Goal: Task Accomplishment & Management: Complete application form

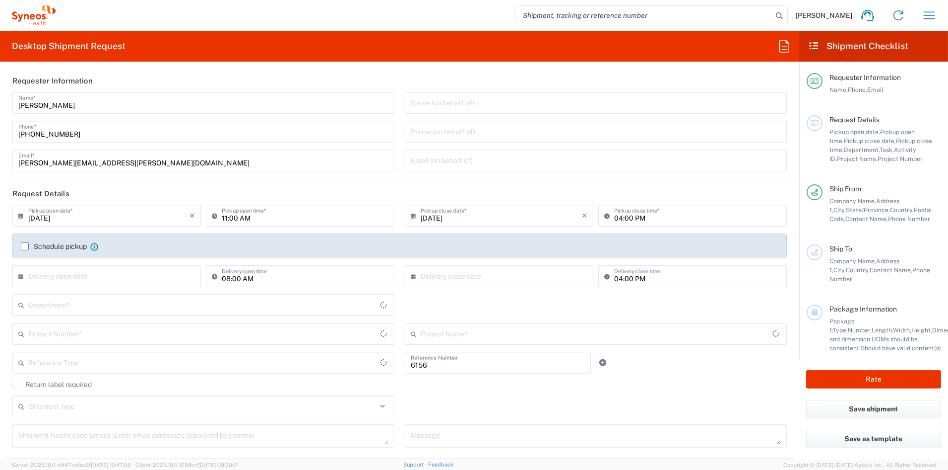
type input "Department"
type input "[US_STATE]"
type input "United States"
click at [929, 19] on icon "button" at bounding box center [930, 15] width 16 height 16
type input "Syneos Health Communications-Westerville OH"
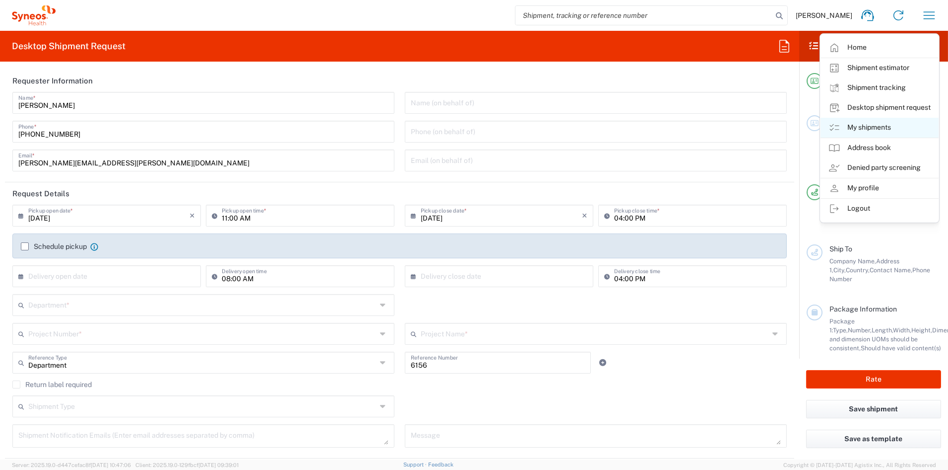
click at [881, 126] on link "My shipments" at bounding box center [880, 128] width 118 height 20
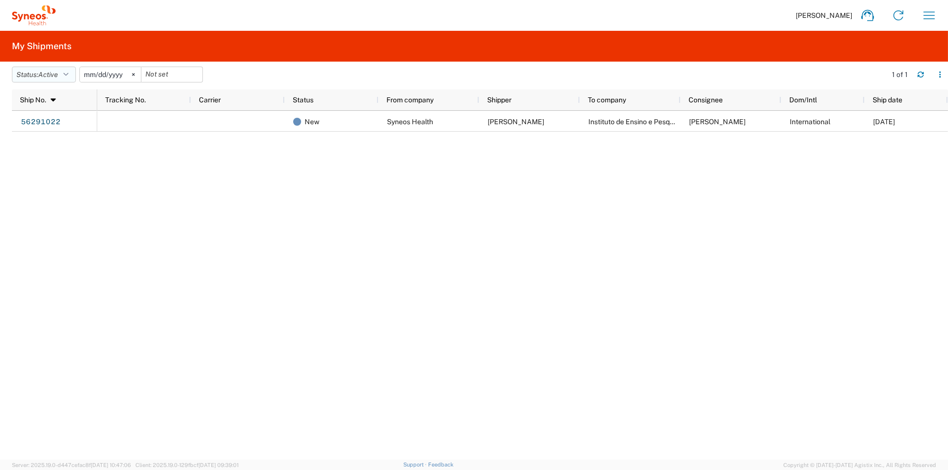
click at [72, 76] on button "Status: Active" at bounding box center [44, 75] width 64 height 16
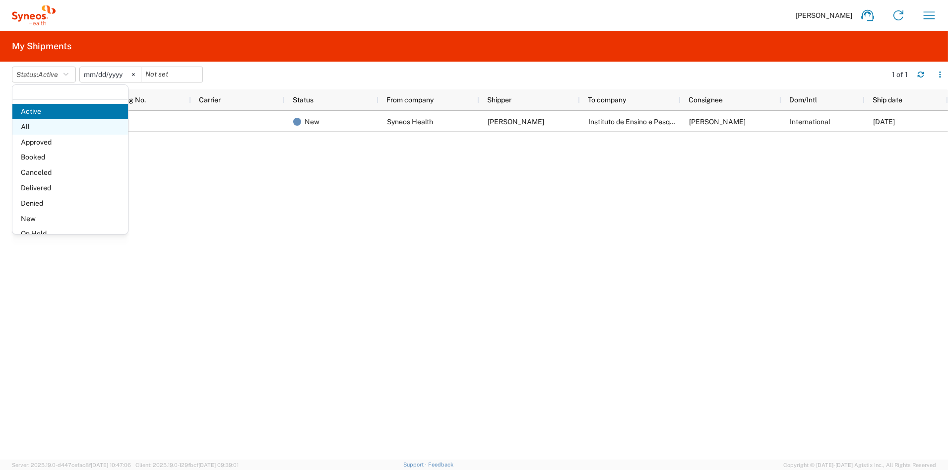
click at [45, 126] on span "All" at bounding box center [70, 126] width 116 height 15
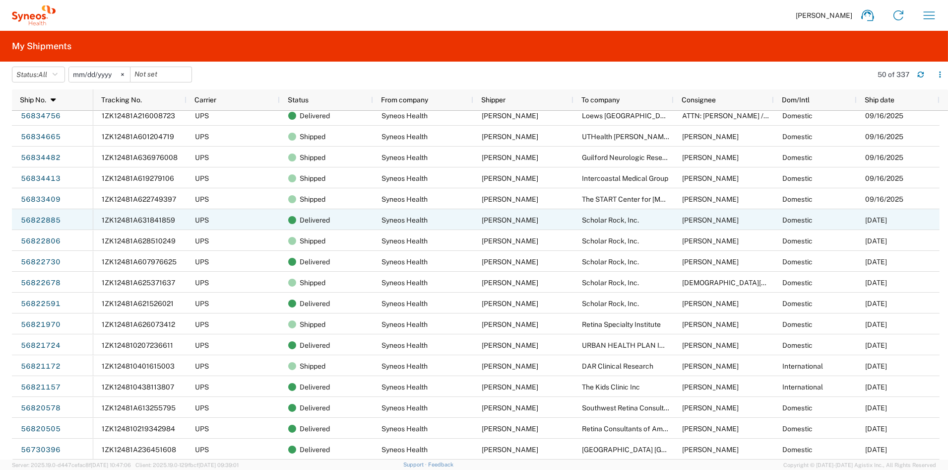
scroll to position [176, 0]
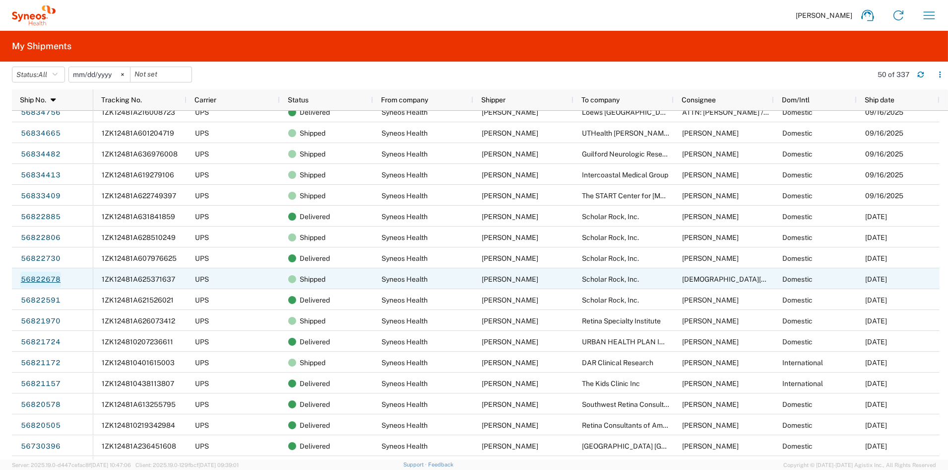
click at [34, 278] on link "56822678" at bounding box center [40, 279] width 41 height 16
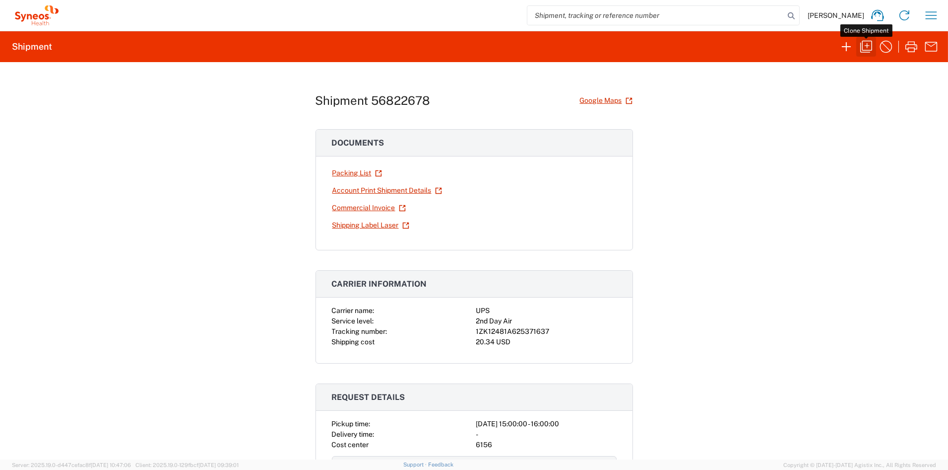
click at [869, 43] on icon "button" at bounding box center [867, 47] width 16 height 16
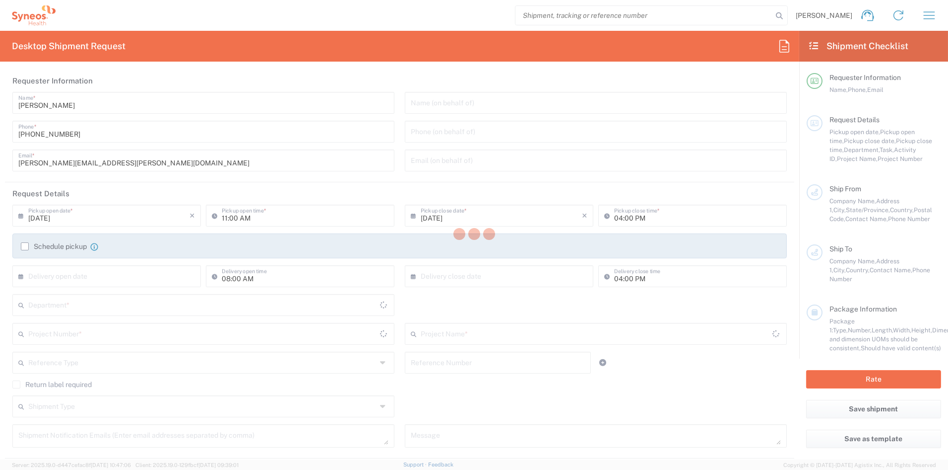
type input "kyle.booth@syneoshealth.com"
type input "03:00 PM"
type textarea "kyle.booth@syneoshealth.com"
type input "Syneos Health Communications-Westerville OH"
type input "Syneos Health"
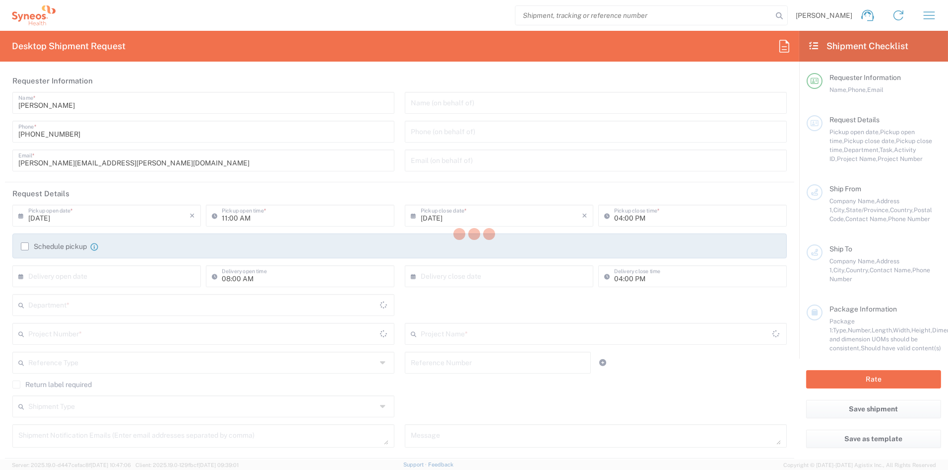
type input "500 Olde Worthington Road"
type input "Westerville"
type input "Ohio"
type input "43082"
type input "John Popp"
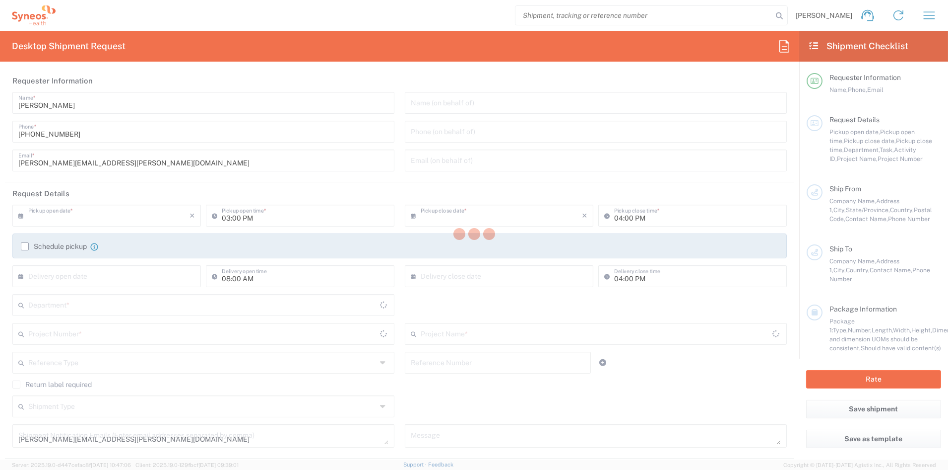
type input "1-919-379-0330"
type input "john.popp@syneoshealth.com"
type input "Scholar Rock, Inc."
type input "8446 Seymour Road"
type input "Grass Lake"
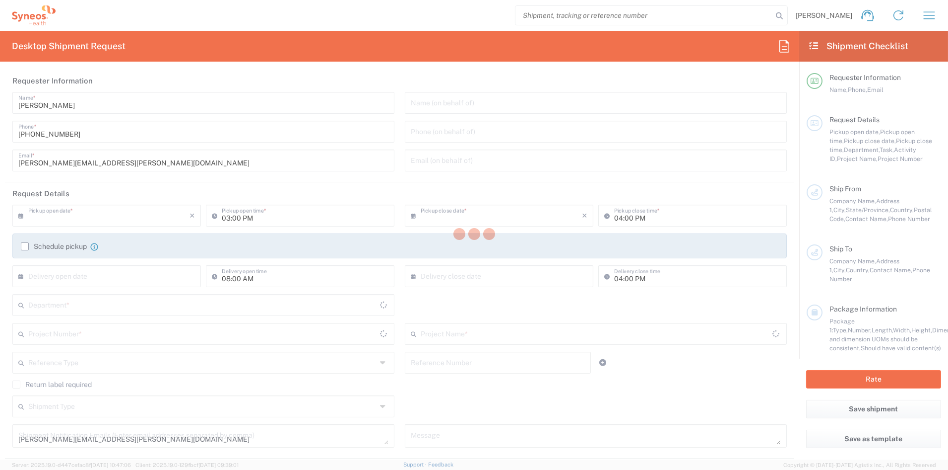
type input "United States"
type input "49240"
type input "Kristen Gilbert"
type input "9894137994"
type input "Business (General)"
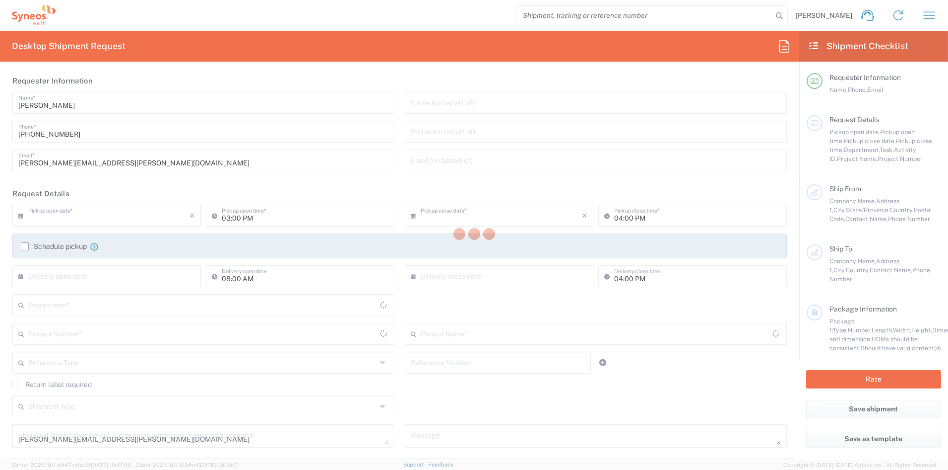
type input "Adult Signature Required"
type input "Sender/Shipper"
type input "Michigan"
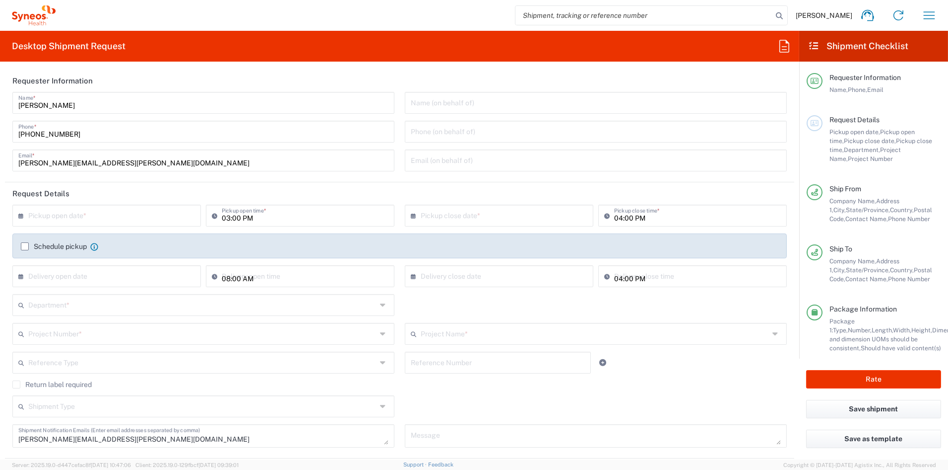
type input "COMM.STUDO.IC.107051"
type input "Small Box"
type input "Syneos.PATENGCL.23.107051"
type input "6156"
click at [142, 215] on input "text" at bounding box center [108, 214] width 161 height 17
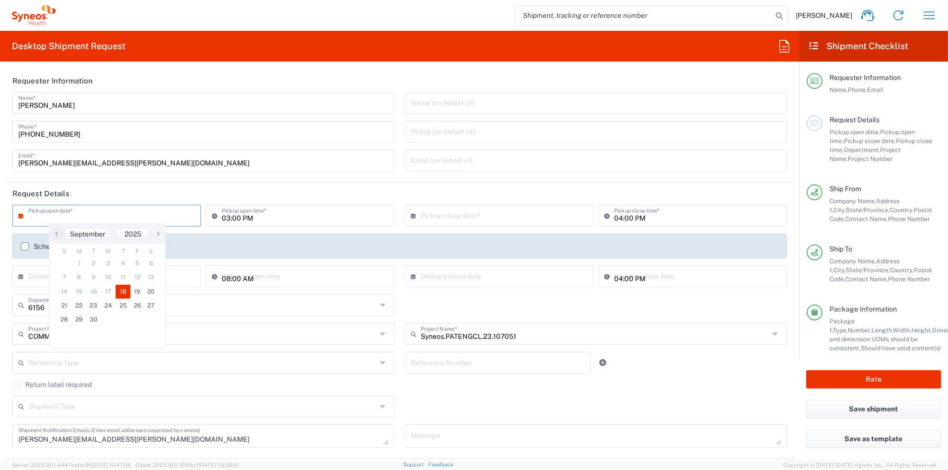
click at [121, 291] on span "18" at bounding box center [123, 291] width 15 height 14
type input "09/18/2025"
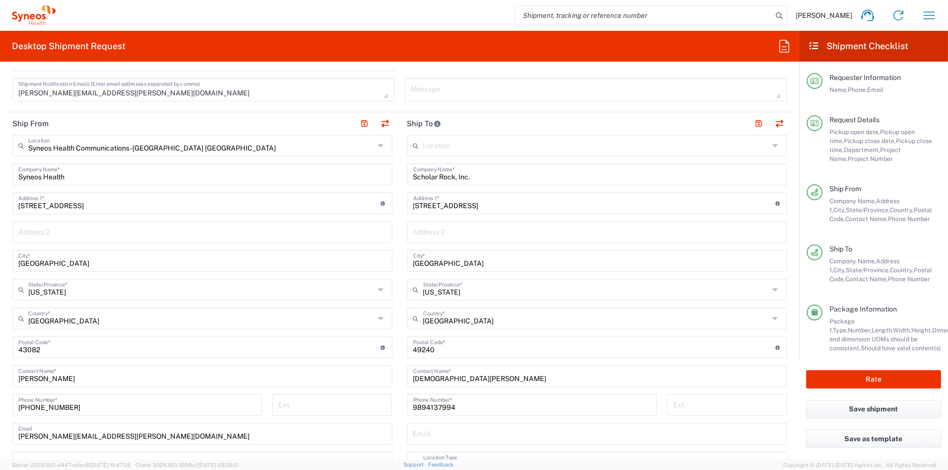
scroll to position [351, 0]
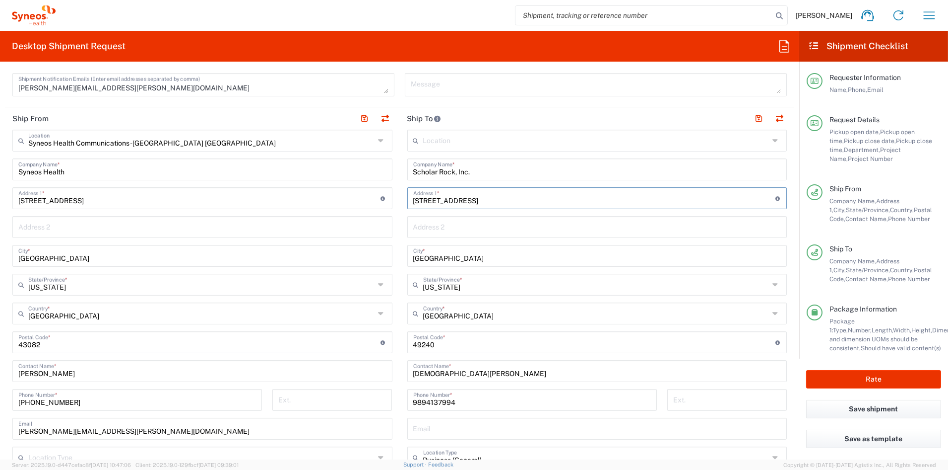
click at [424, 200] on input "8446 Seymour Road" at bounding box center [594, 197] width 362 height 17
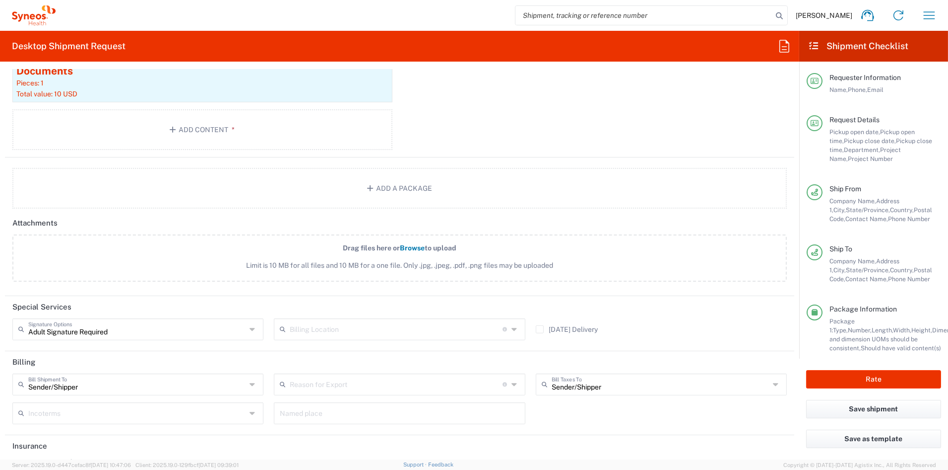
scroll to position [1110, 0]
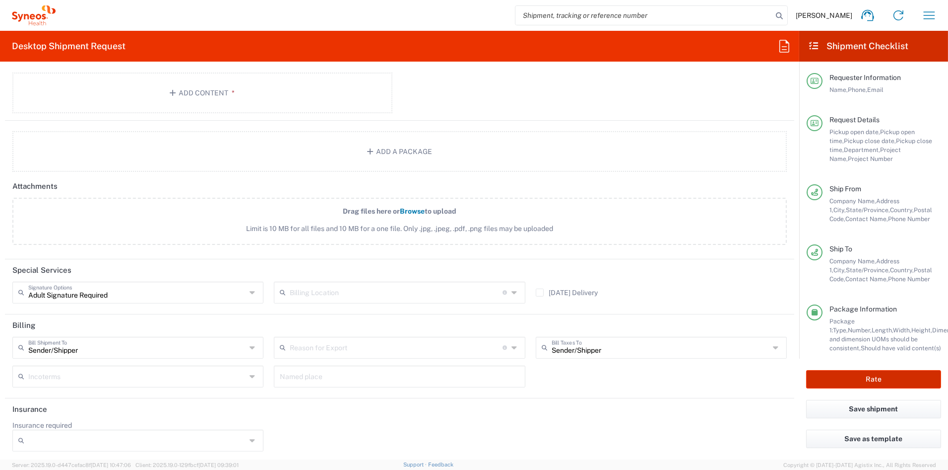
type input "8445 Seymour Road"
click at [880, 379] on button "Rate" at bounding box center [873, 379] width 135 height 18
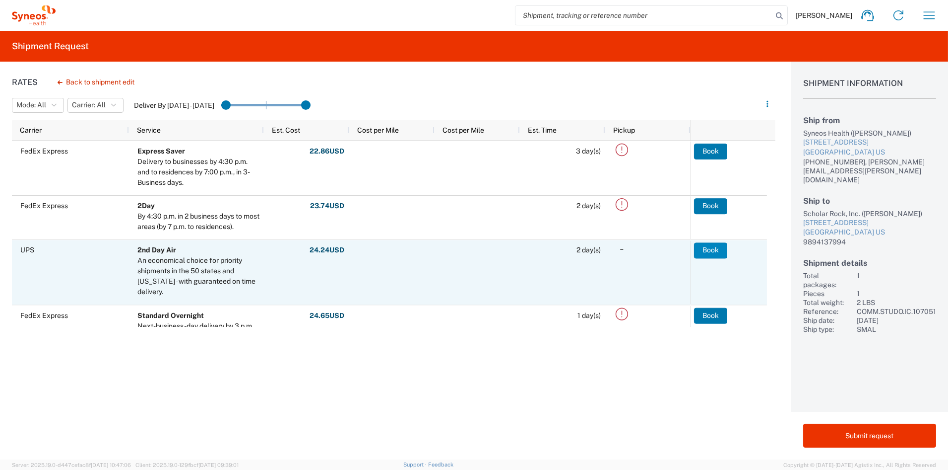
click at [707, 246] on button "Book" at bounding box center [710, 250] width 33 height 16
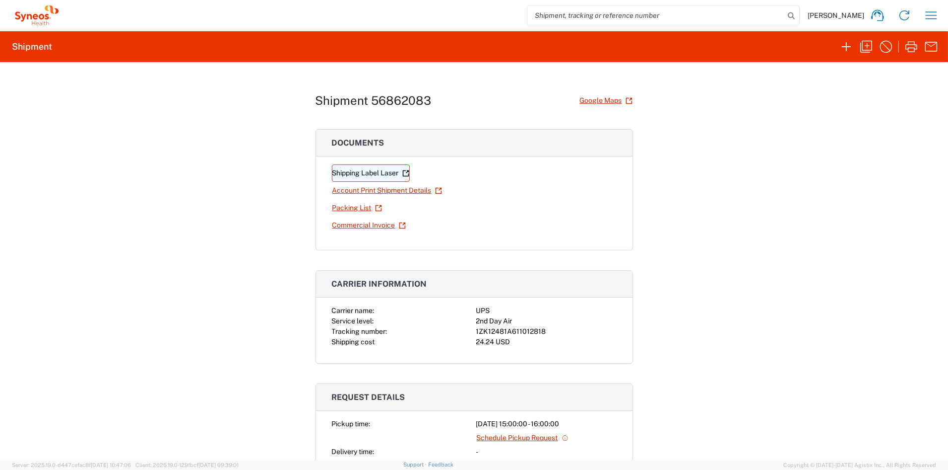
click at [359, 172] on link "Shipping Label Laser" at bounding box center [371, 172] width 78 height 17
